Goal: Check status: Check status

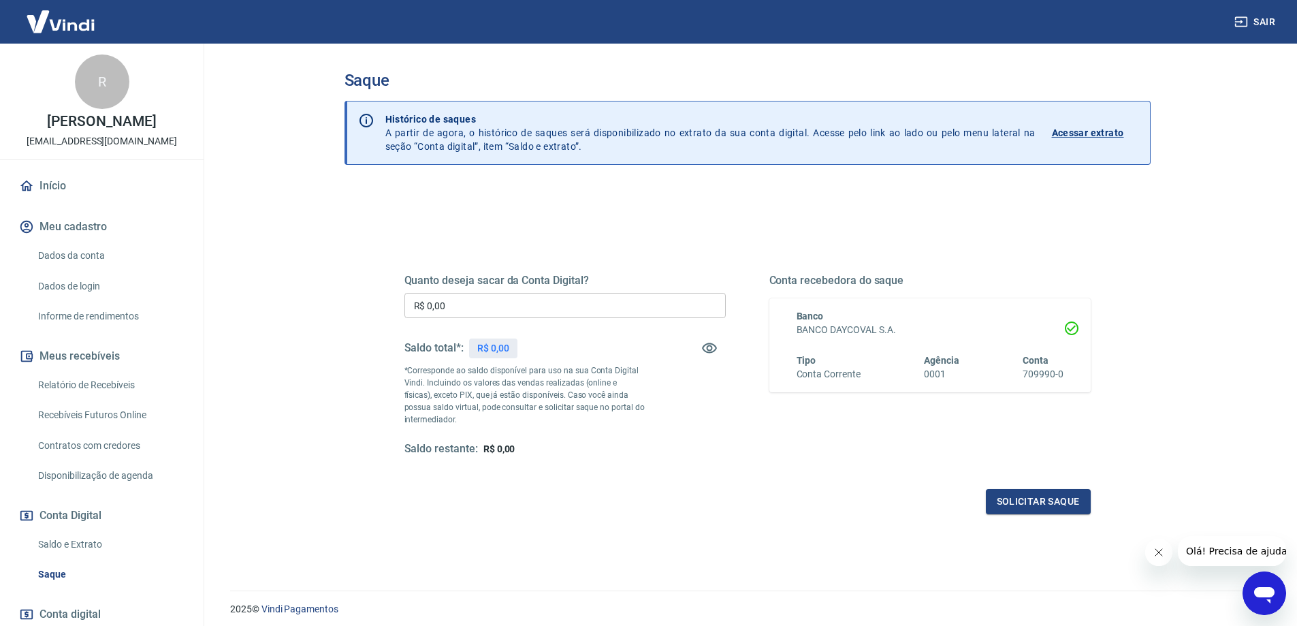
click at [74, 543] on link "Saldo e Extrato" at bounding box center [110, 544] width 155 height 28
